Goal: Task Accomplishment & Management: Use online tool/utility

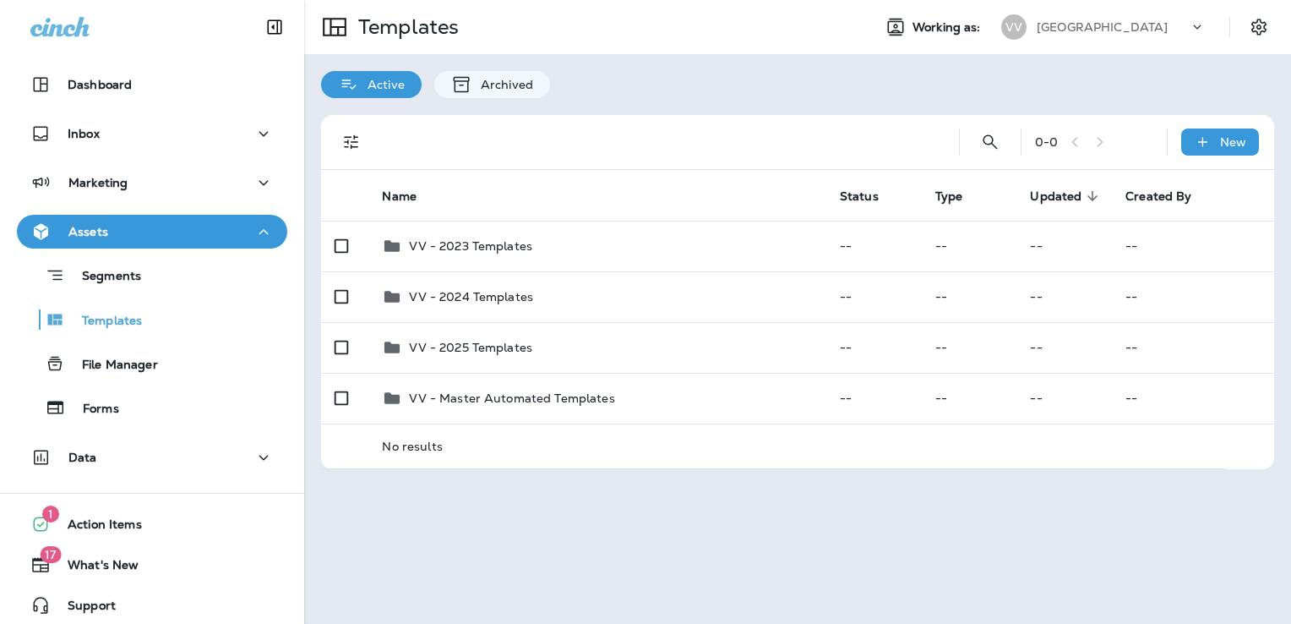
click at [1099, 23] on p "[GEOGRAPHIC_DATA]" at bounding box center [1102, 27] width 131 height 14
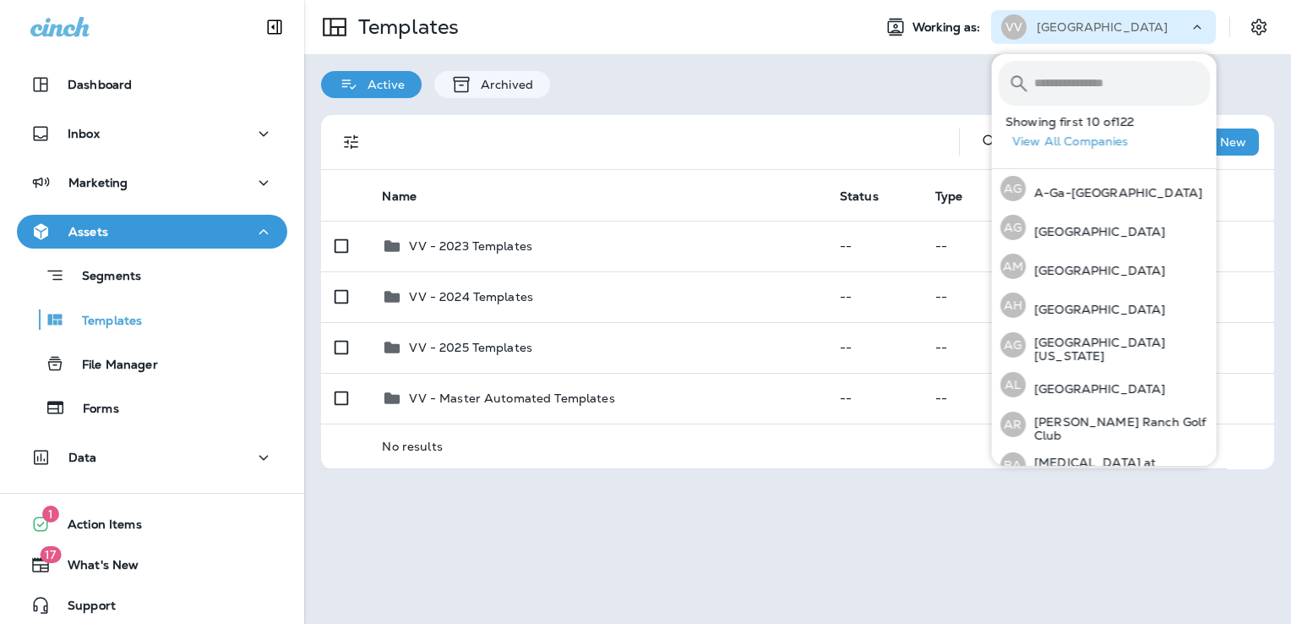
click at [1073, 90] on input "text" at bounding box center [1122, 83] width 176 height 45
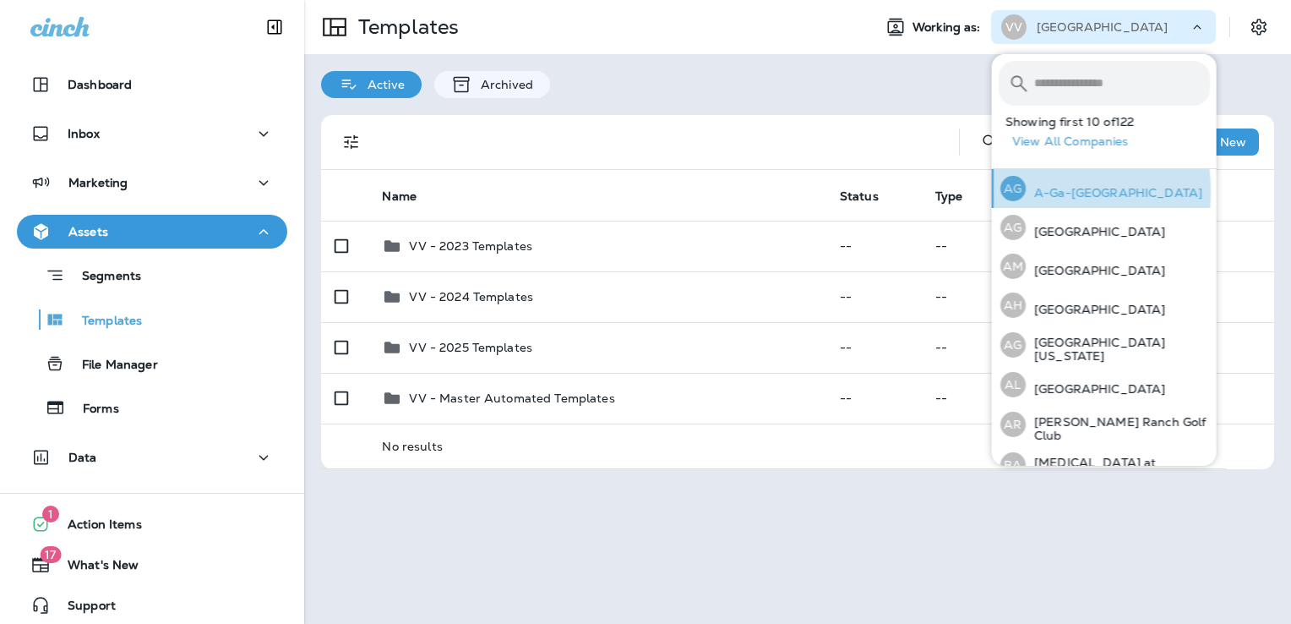
click at [1004, 192] on div "AG" at bounding box center [1012, 188] width 25 height 25
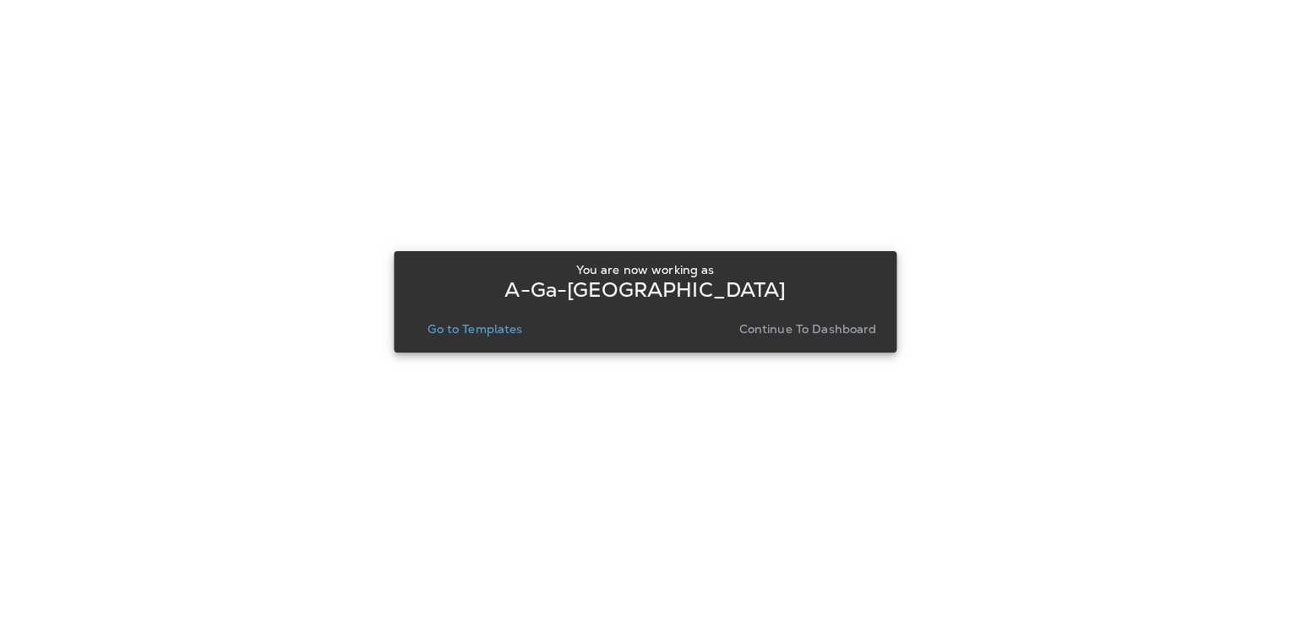
click at [485, 330] on p "Go to Templates" at bounding box center [475, 329] width 95 height 14
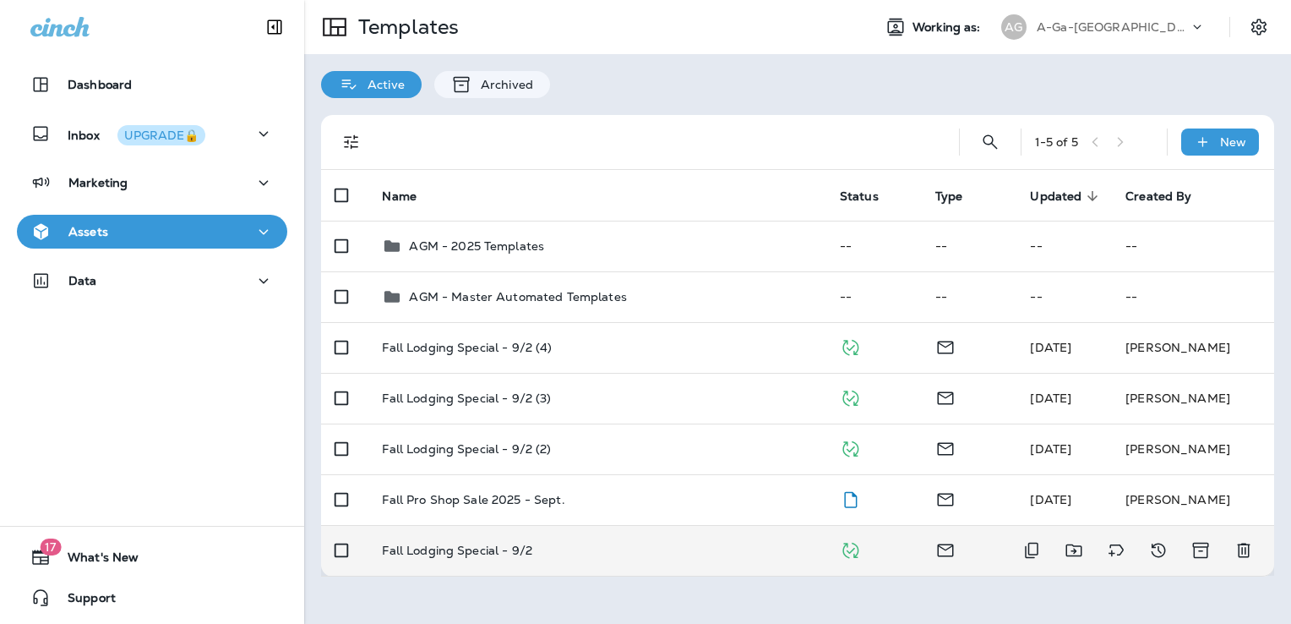
click at [635, 548] on div "Fall Lodging Special - 9/2" at bounding box center [597, 550] width 430 height 14
